Goal: Task Accomplishment & Management: Use online tool/utility

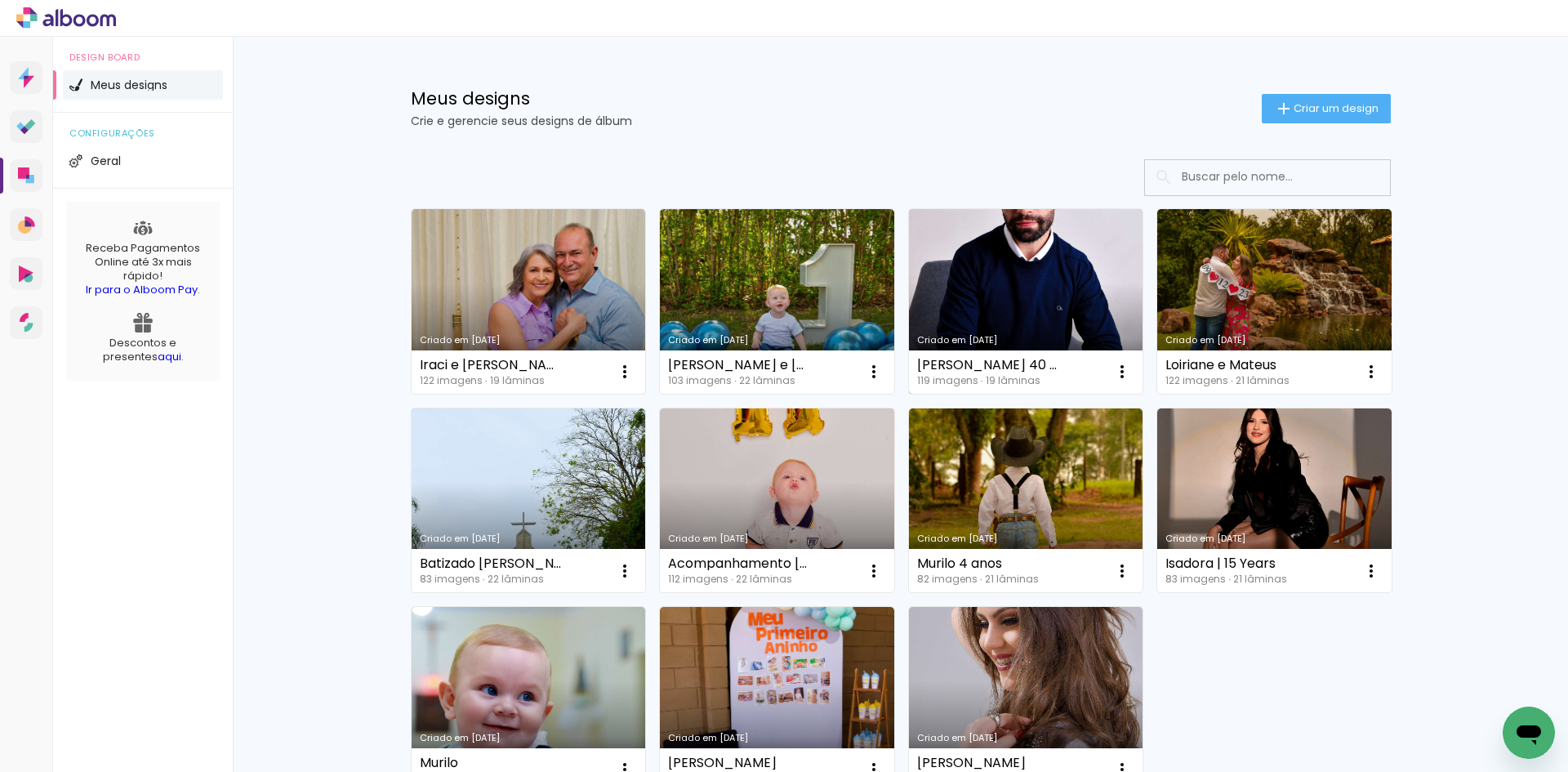
click at [1014, 279] on link "Criado em [DATE]" at bounding box center [1025, 301] width 234 height 185
